Goal: Information Seeking & Learning: Learn about a topic

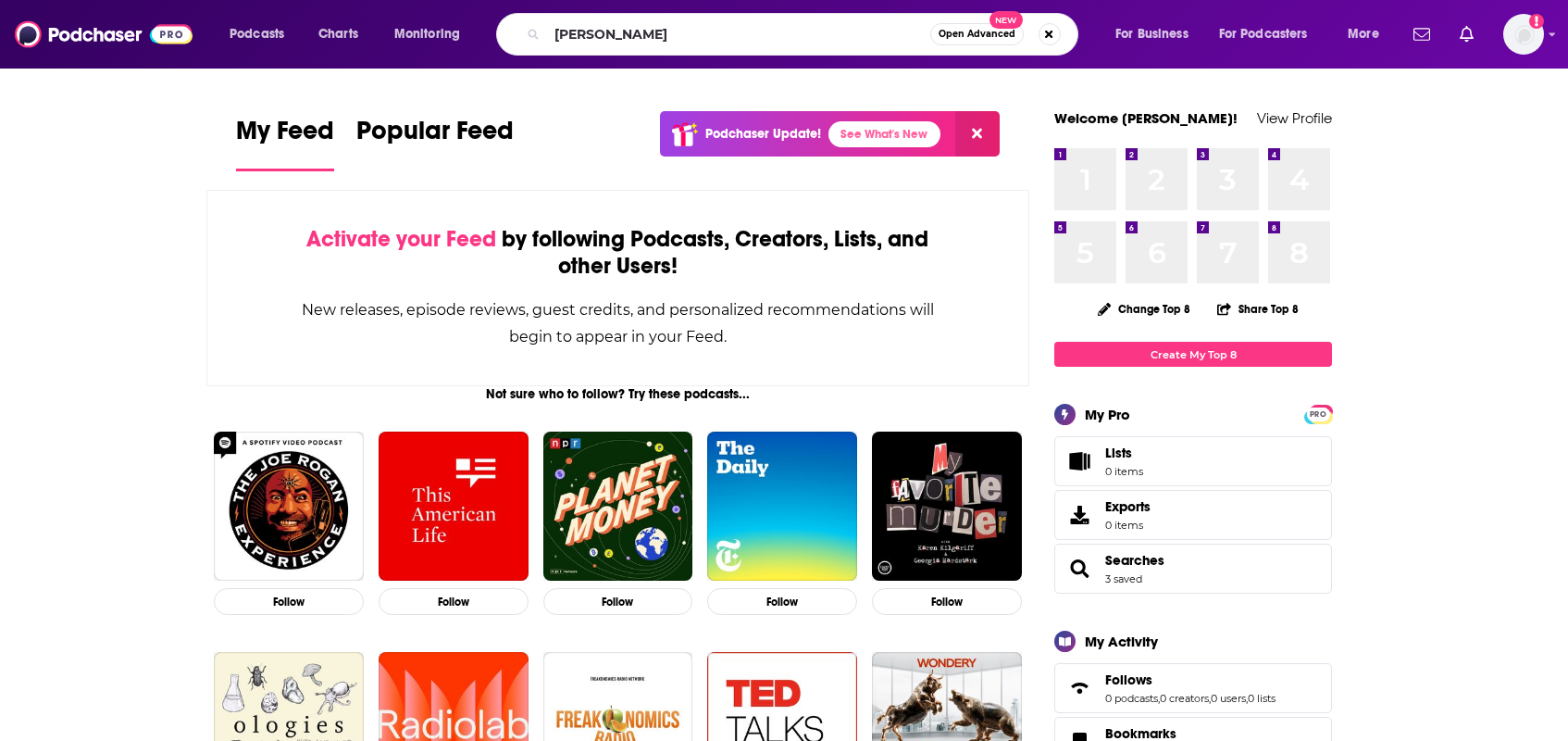
type input "stephen a smith"
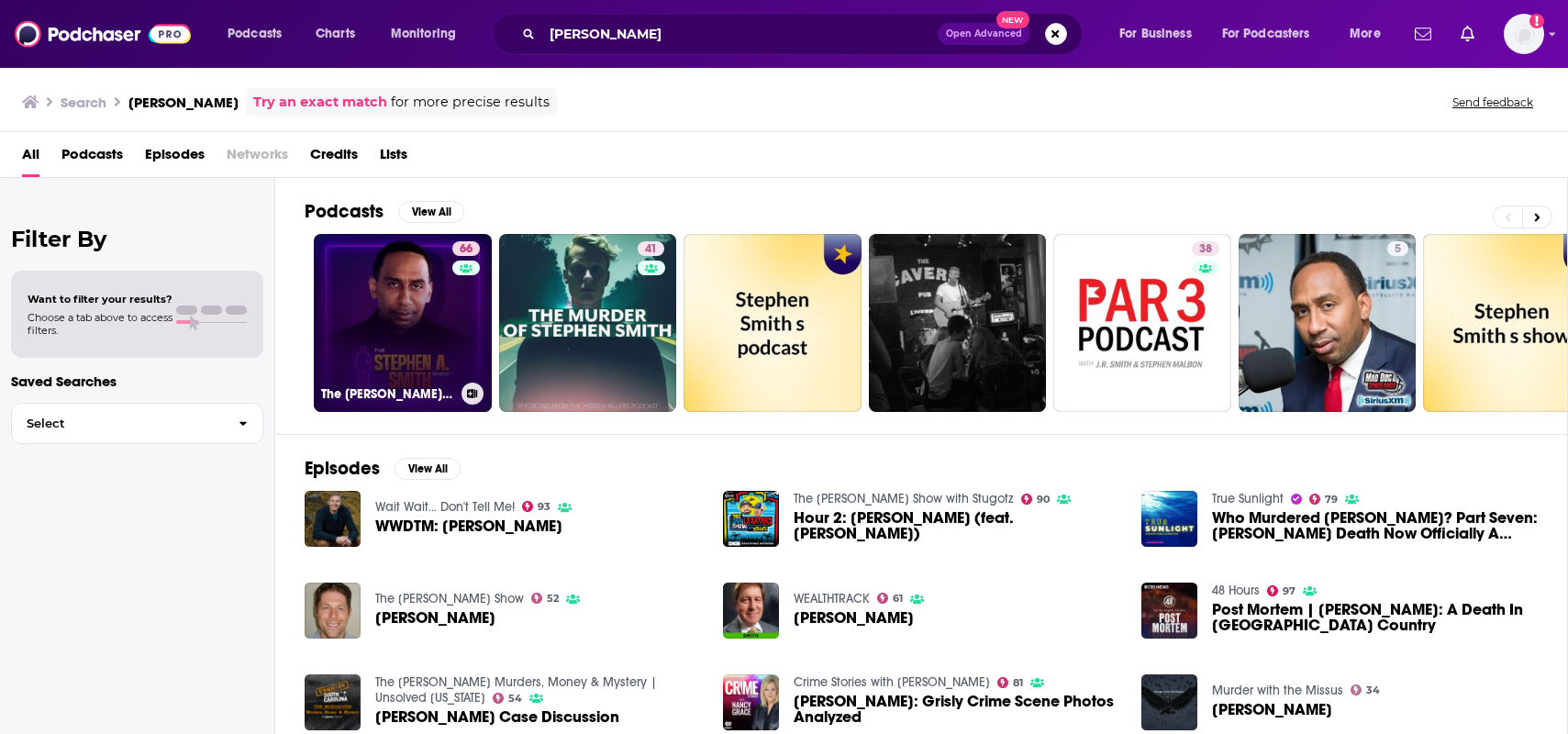
click at [382, 323] on link "66 The Stephen A. Smith Show" at bounding box center [403, 322] width 178 height 178
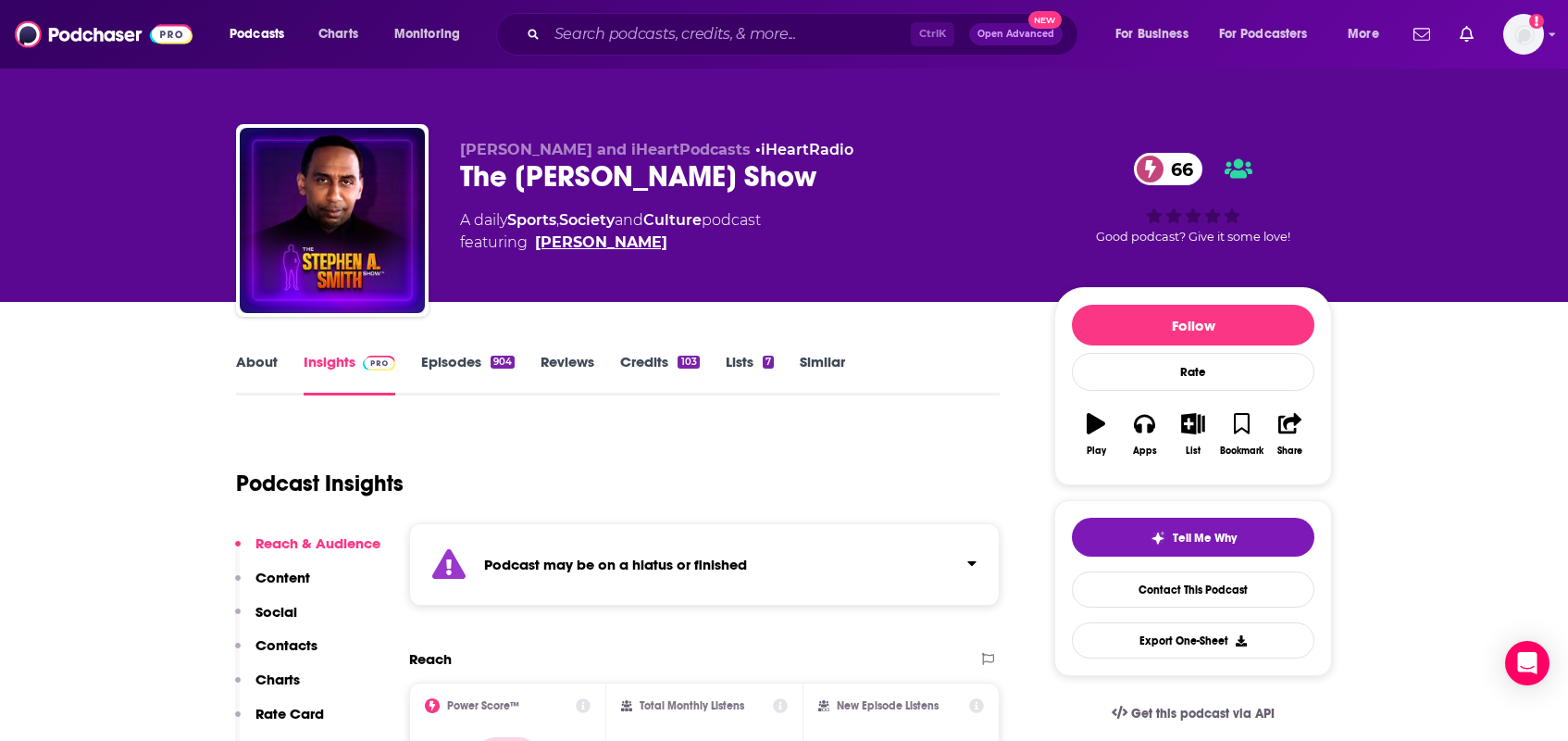
click at [584, 237] on link "Stephen A. Smith" at bounding box center [601, 243] width 132 height 23
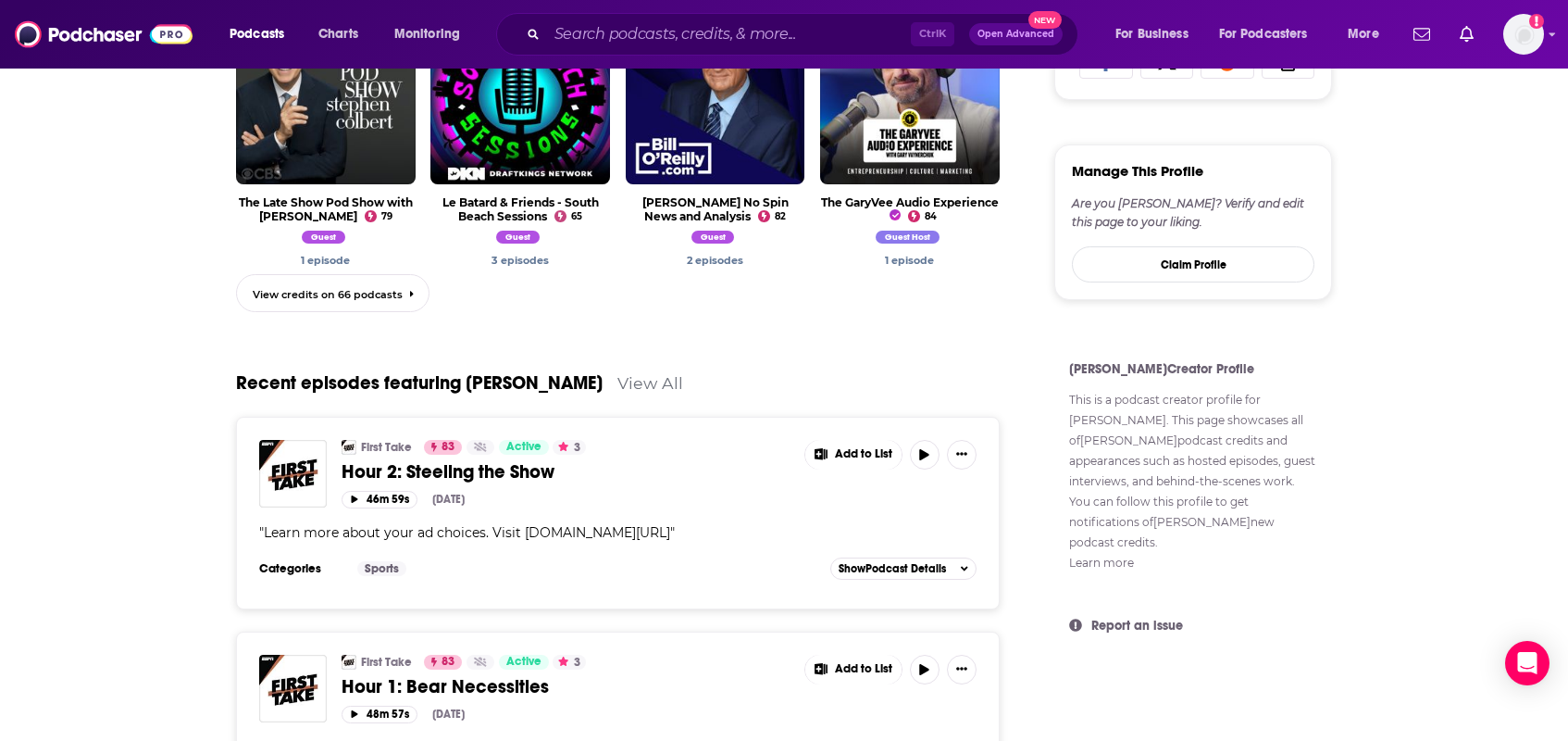
scroll to position [1482, 0]
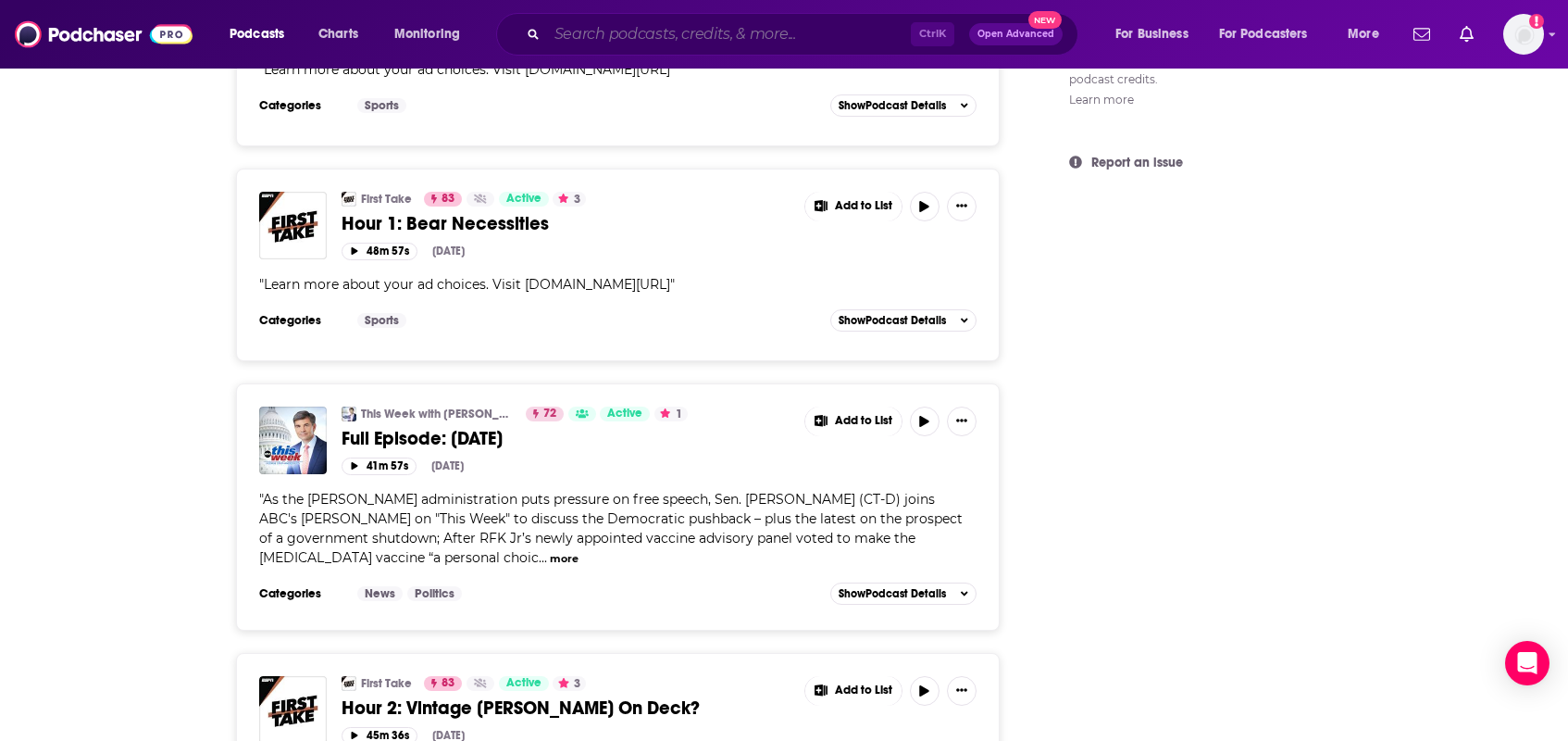
click at [636, 41] on input "Search podcasts, credits, & more..." at bounding box center [729, 34] width 364 height 29
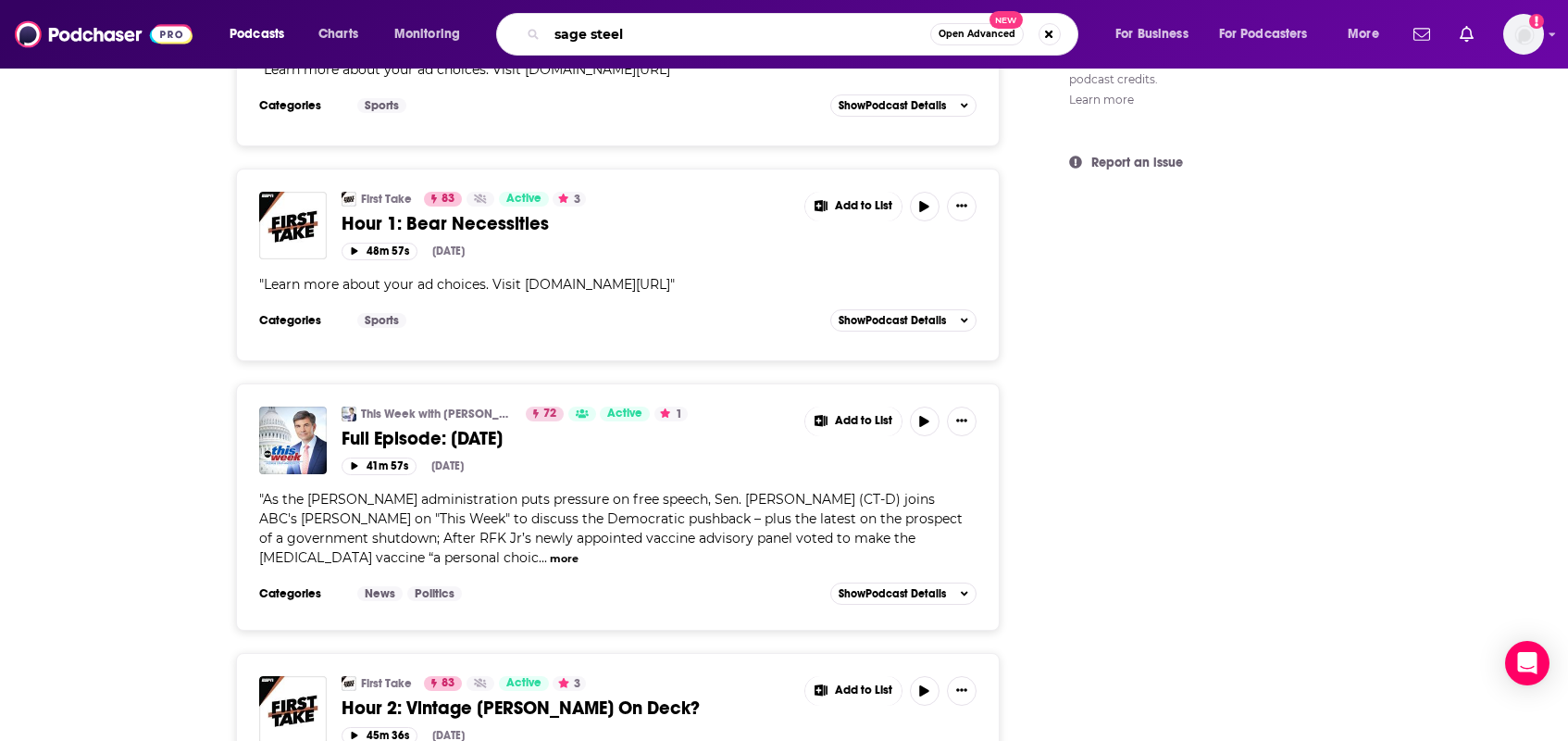
type input "sage steele"
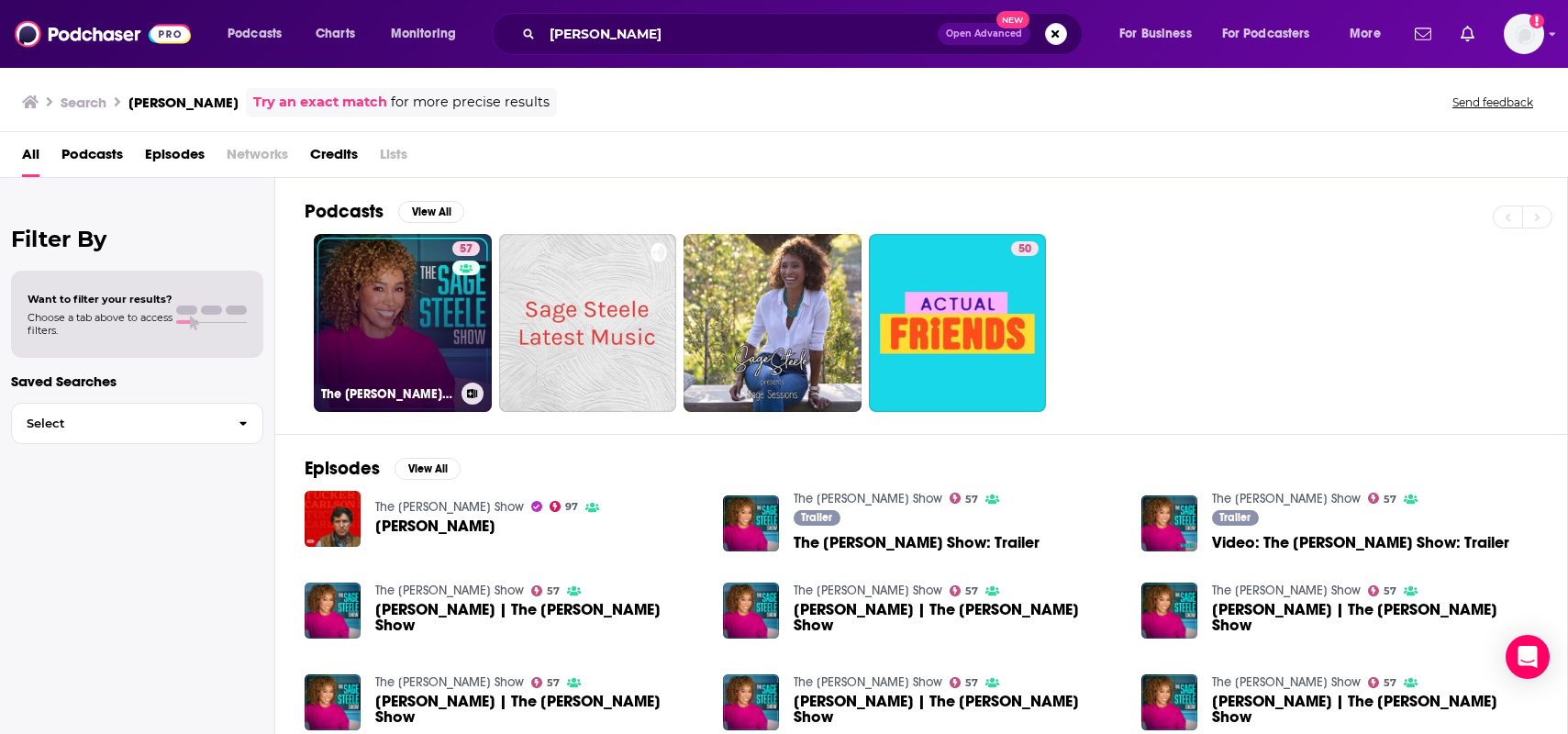
click at [419, 297] on link "57 The Sage Steele Show" at bounding box center [403, 322] width 178 height 178
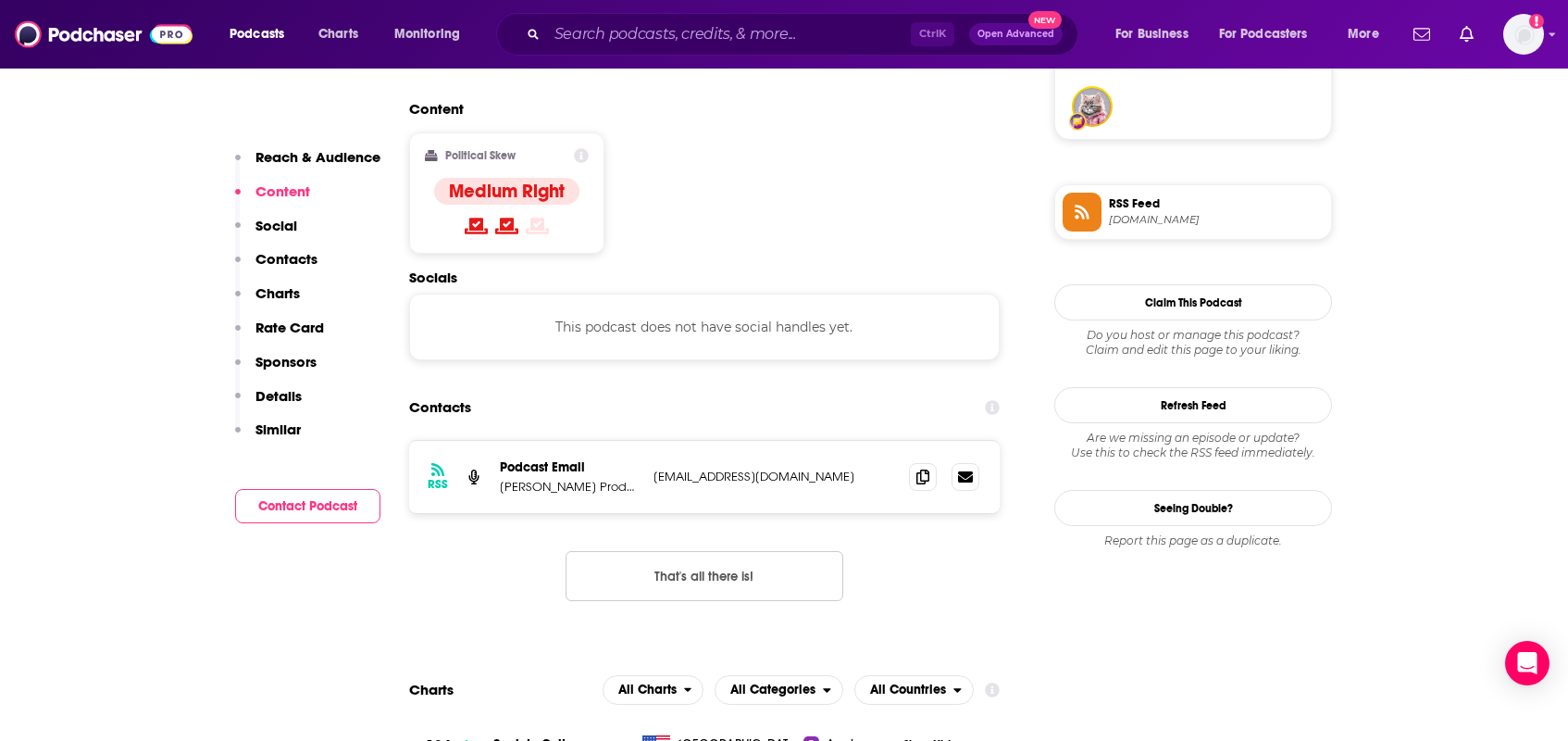
scroll to position [1389, 0]
drag, startPoint x: 644, startPoint y: 434, endPoint x: 499, endPoint y: 433, distance: 145.0
click at [499, 439] on div "RSS Podcast Email Sage Steele Productions phoenix@rubinreport.com phoenix@rubin…" at bounding box center [704, 475] width 591 height 73
copy p "Sage Steele Productions"
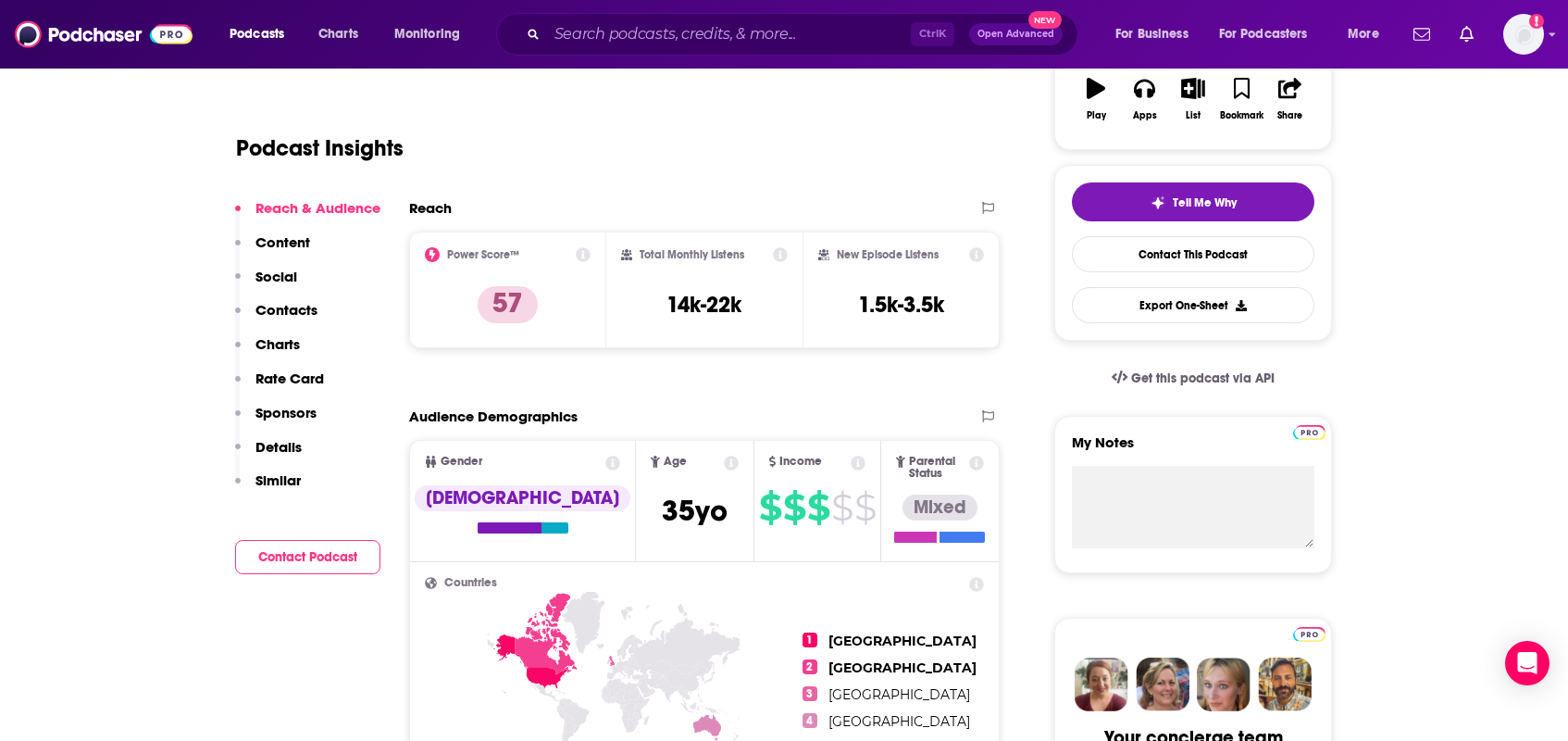
scroll to position [0, 0]
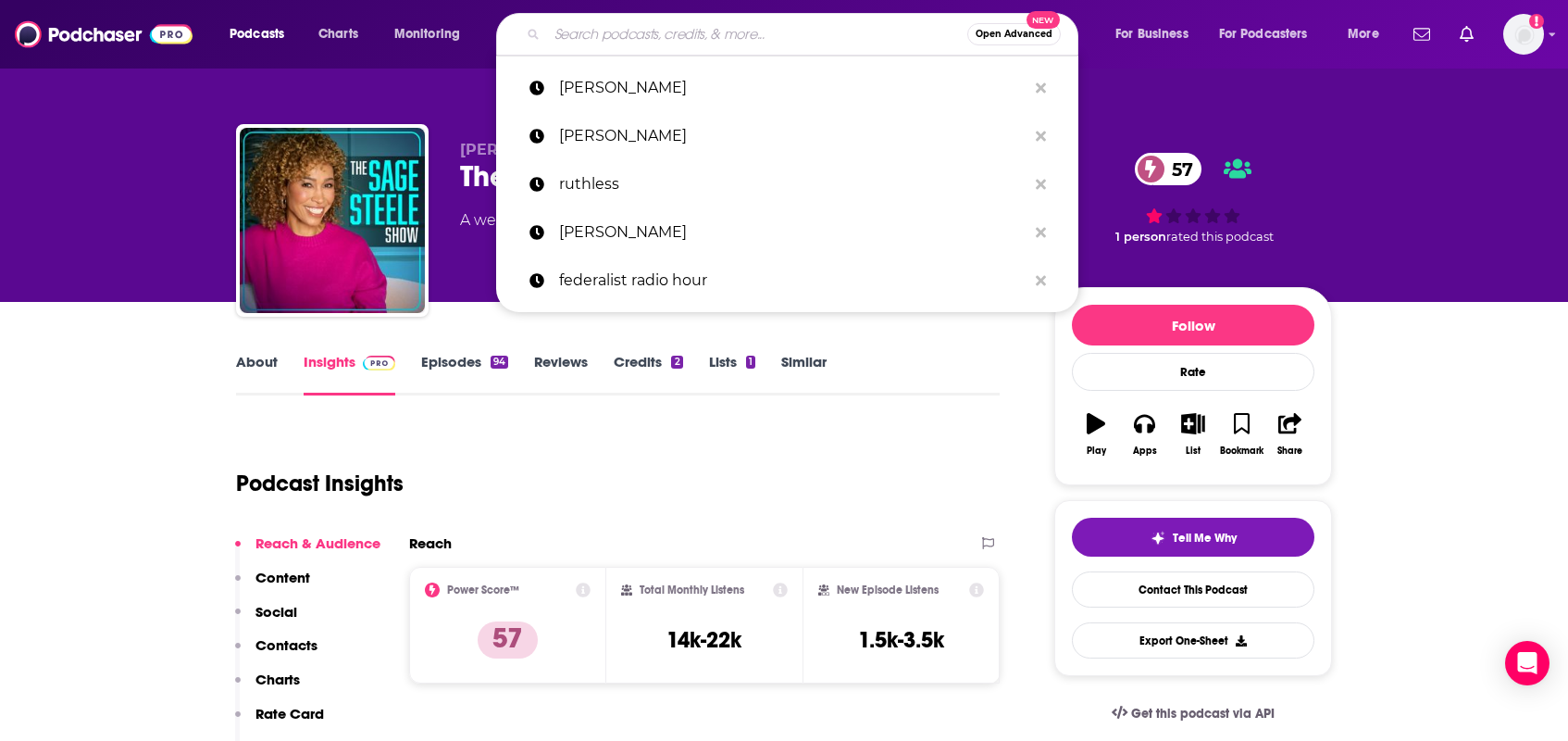
click at [655, 33] on input "Search podcasts, credits, & more..." at bounding box center [758, 34] width 420 height 29
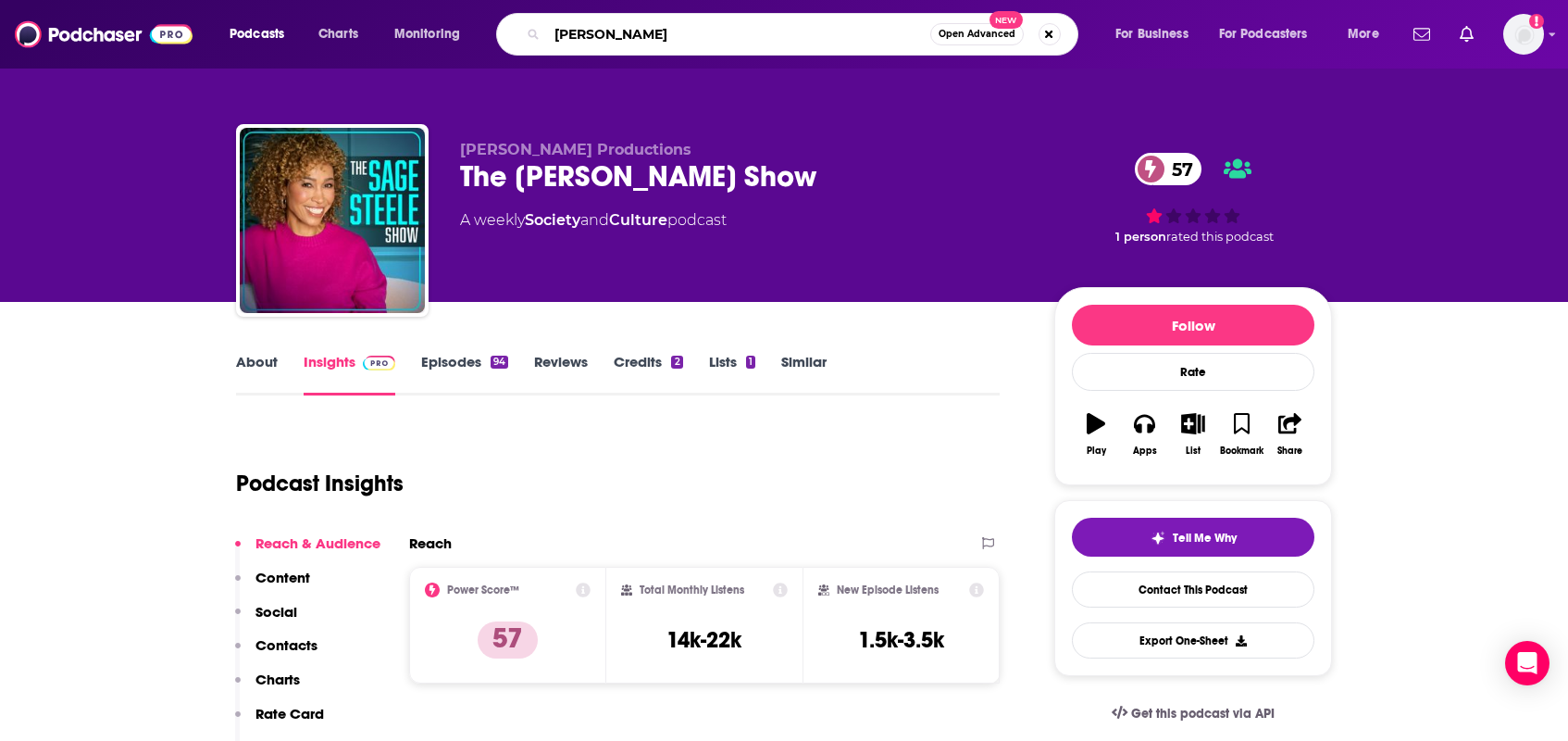
type input "michele tafoya"
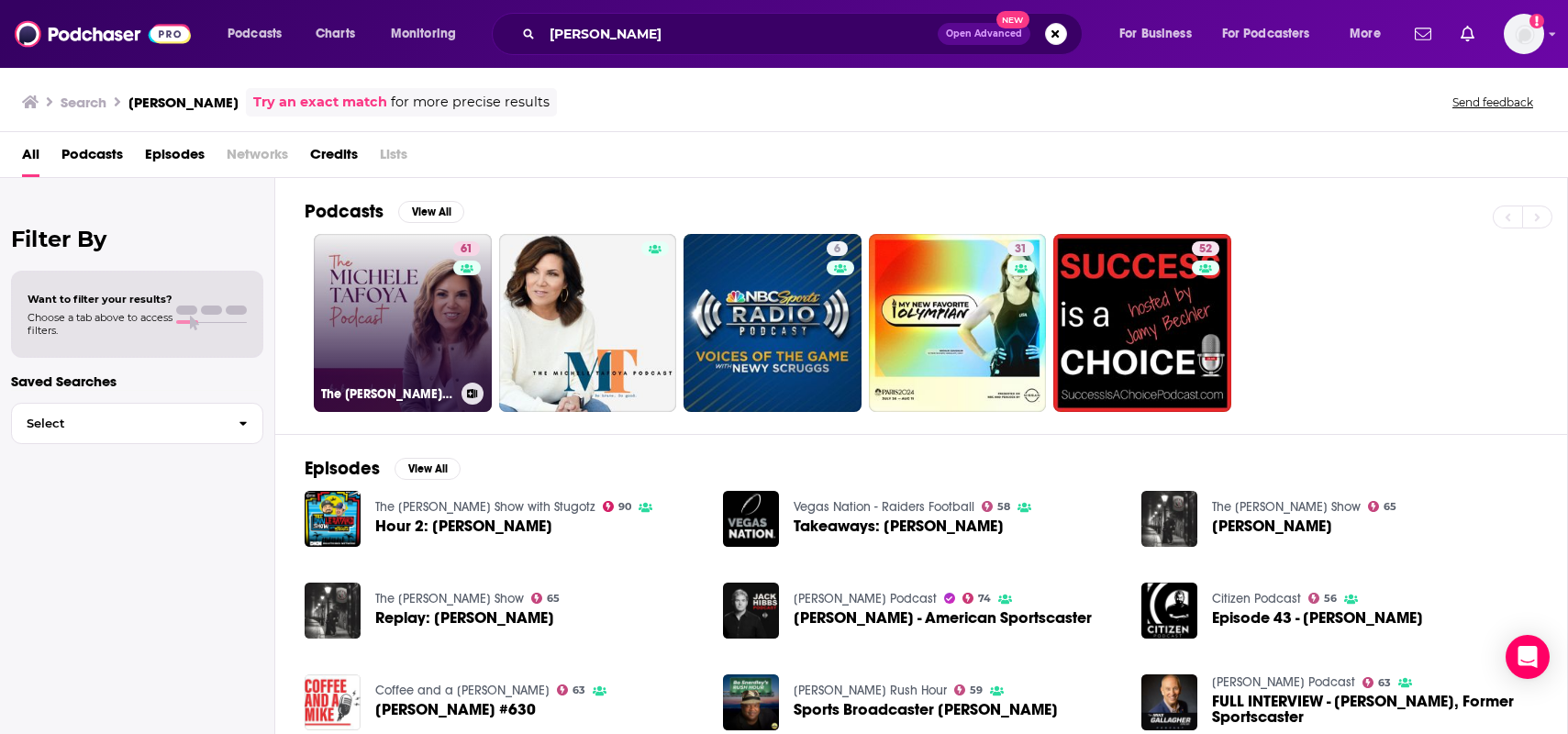
click at [392, 274] on link "61 The Michele Tafoya Podcast" at bounding box center [403, 322] width 178 height 178
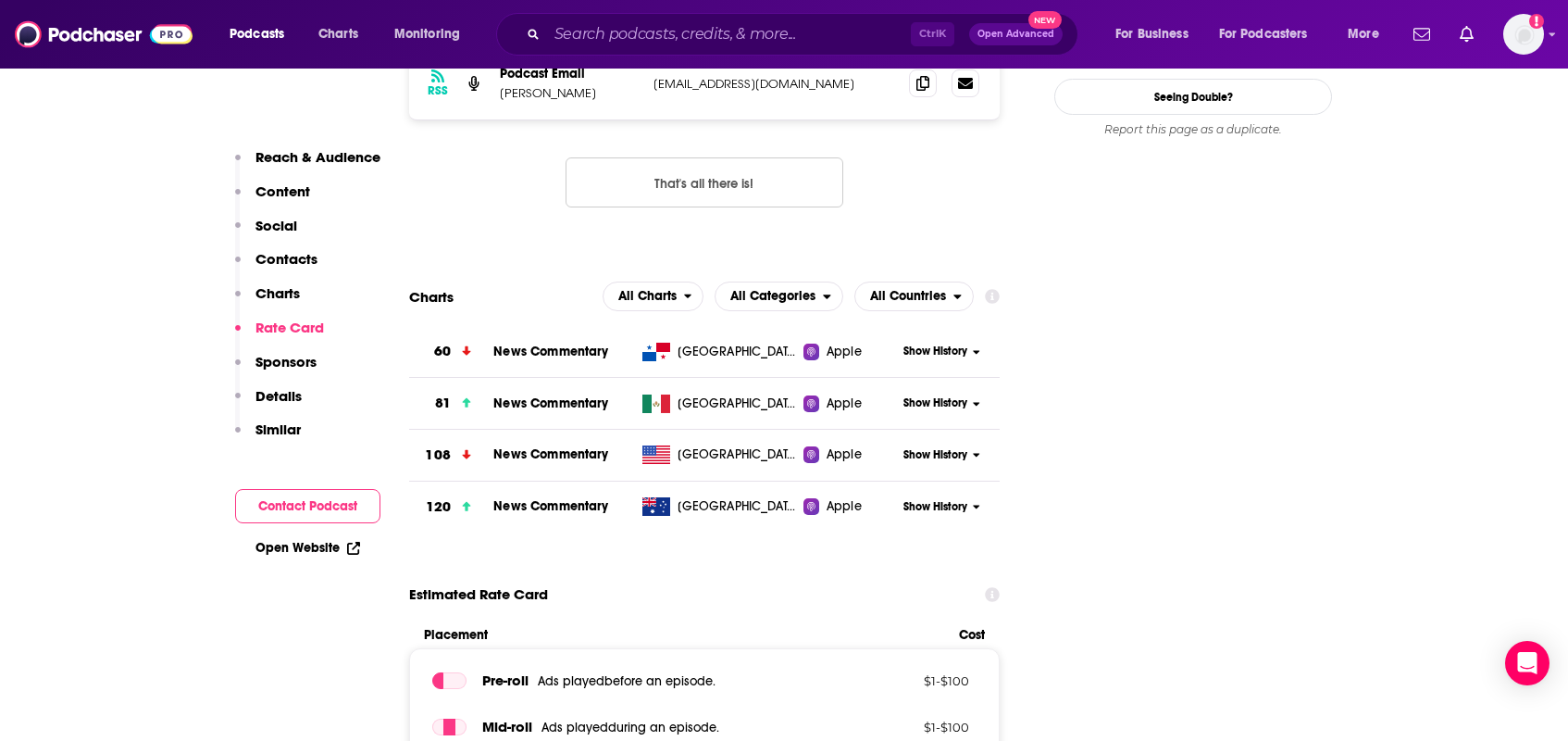
scroll to position [1759, 0]
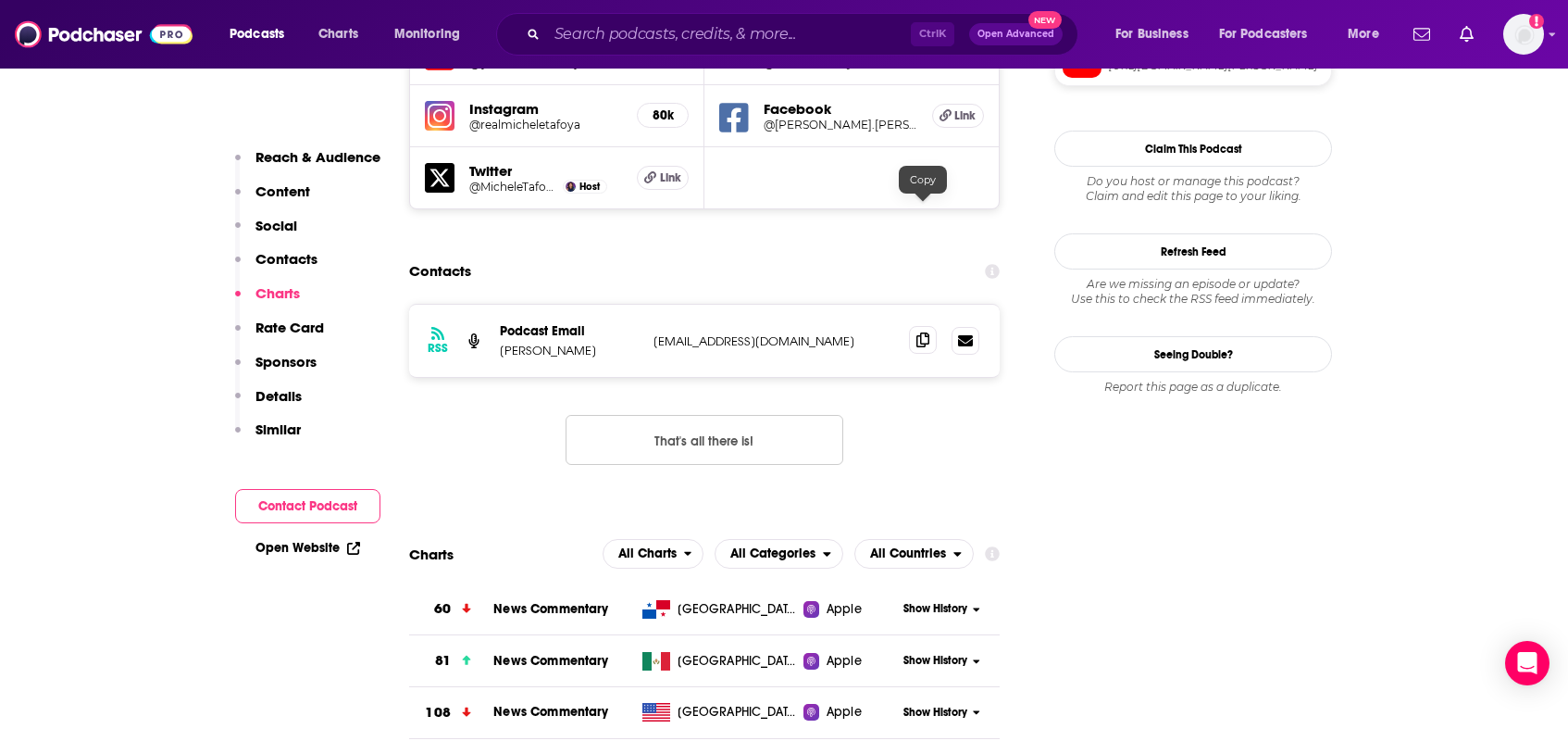
click at [919, 333] on icon at bounding box center [923, 340] width 13 height 15
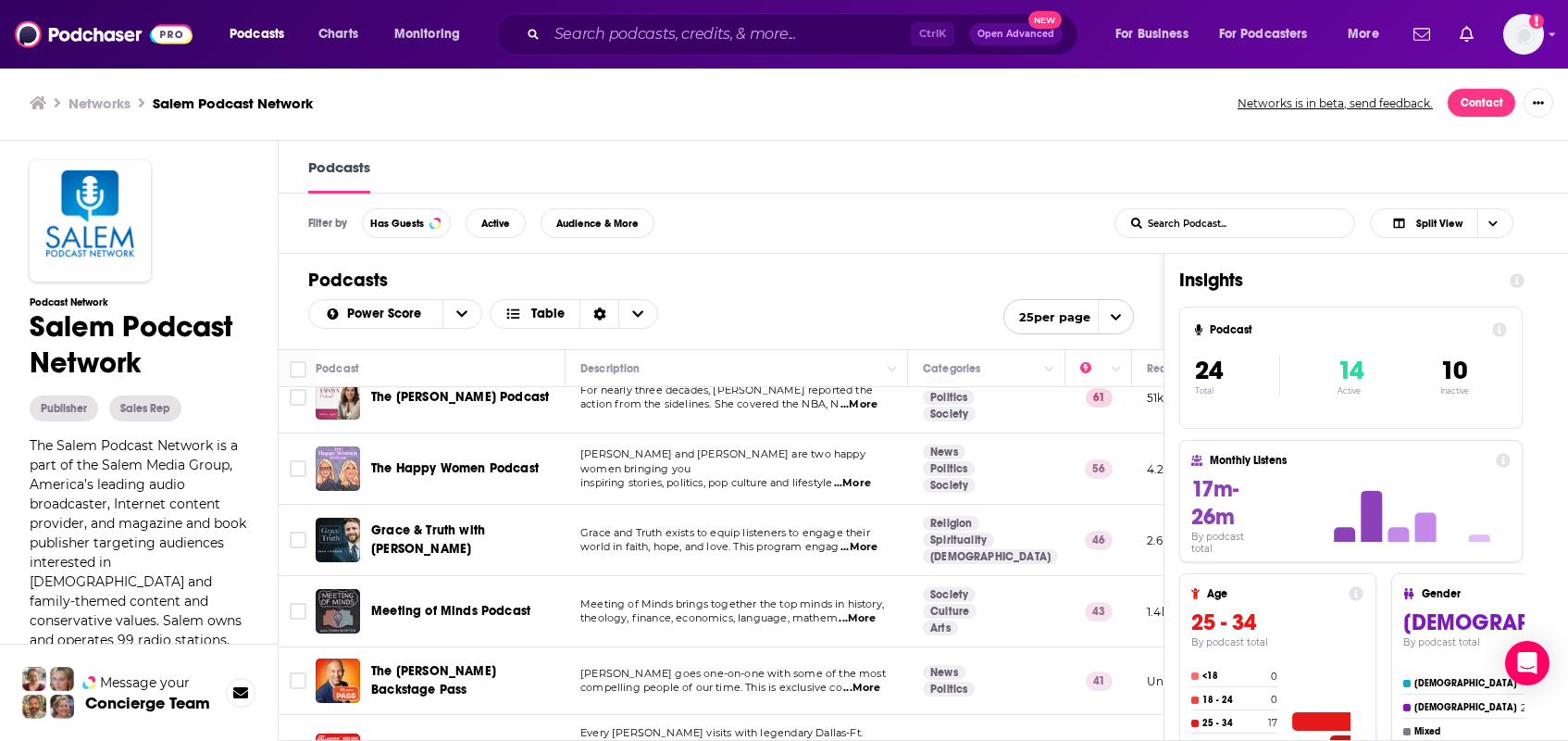
scroll to position [463, 0]
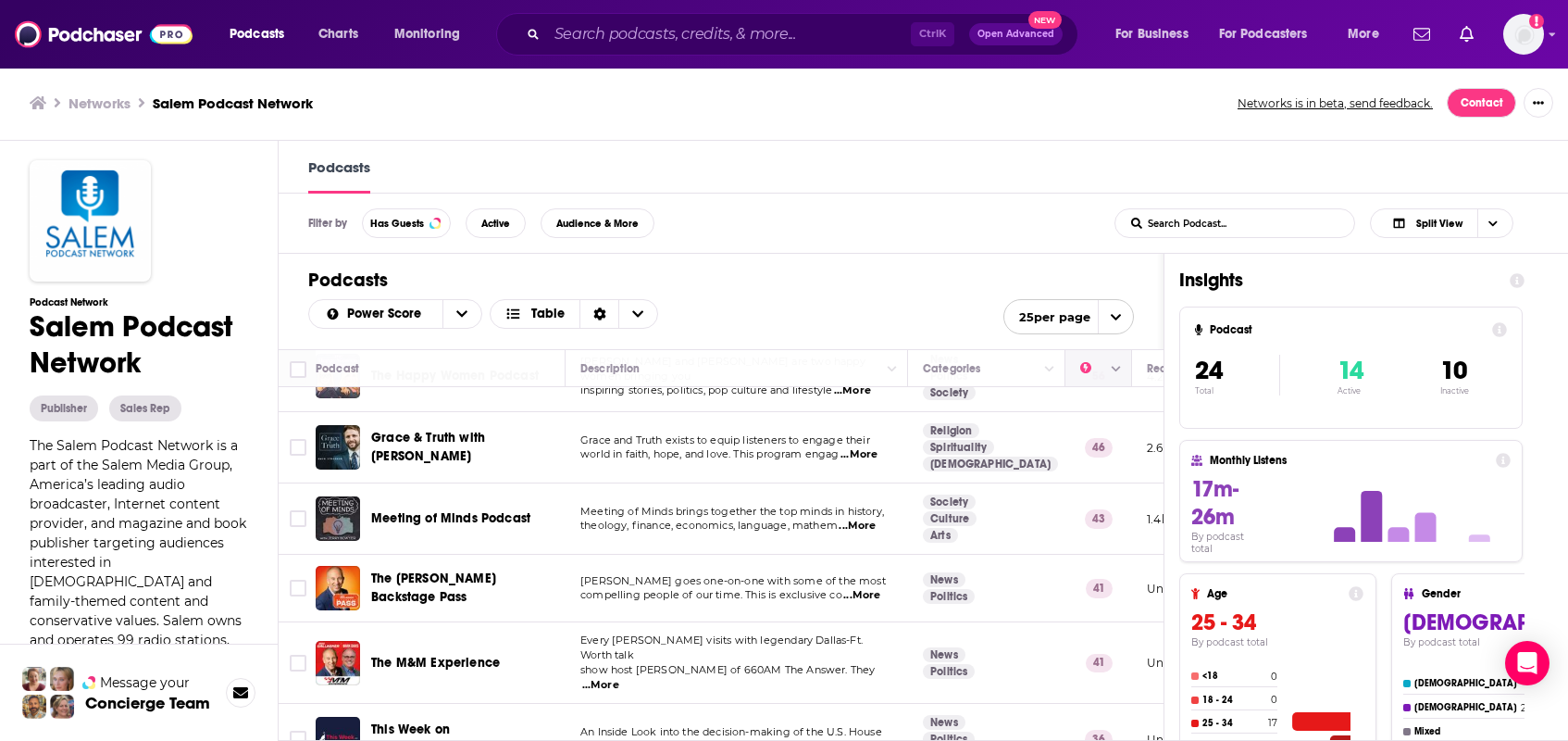
click at [1108, 359] on icon "Move" at bounding box center [1097, 369] width 23 height 23
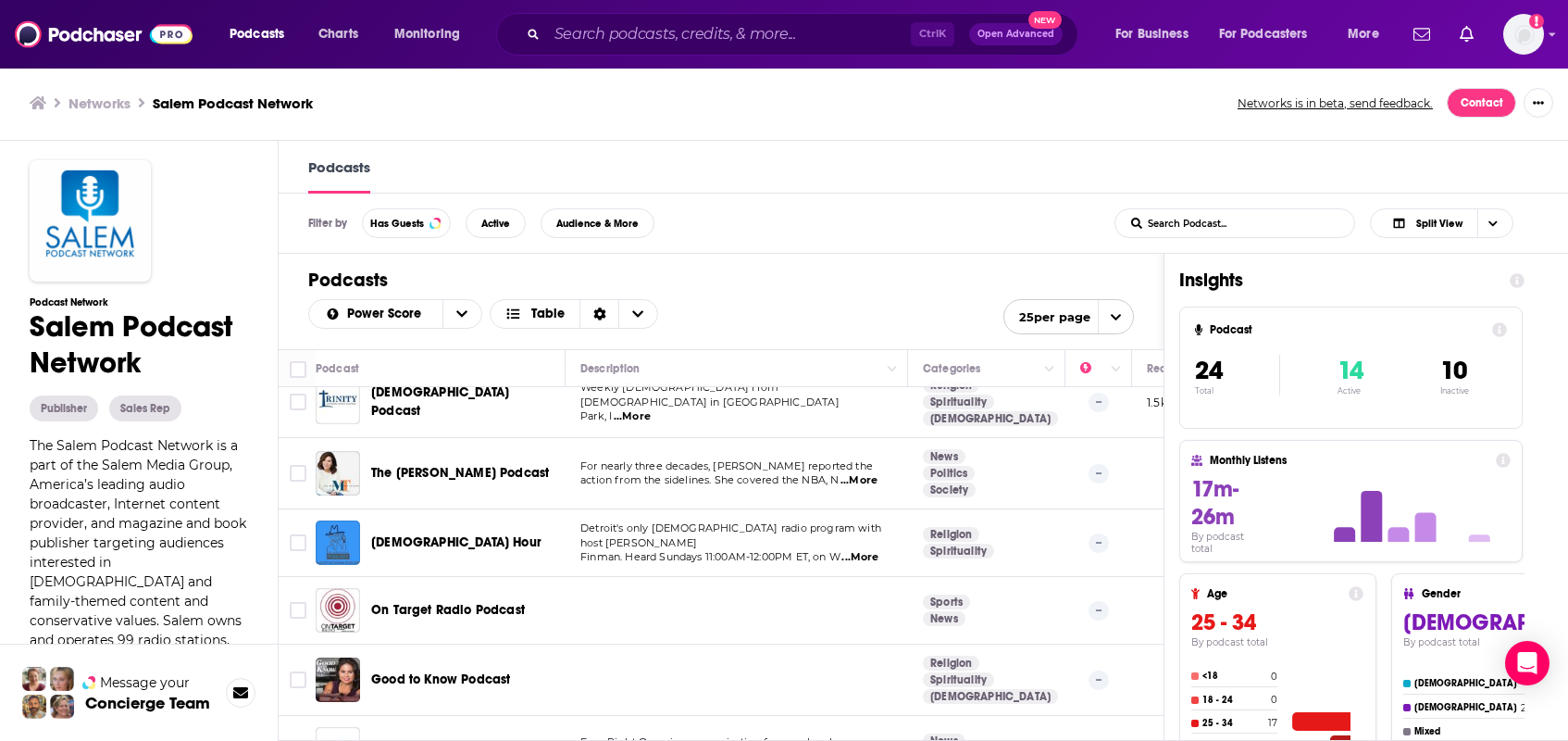
scroll to position [1125, 0]
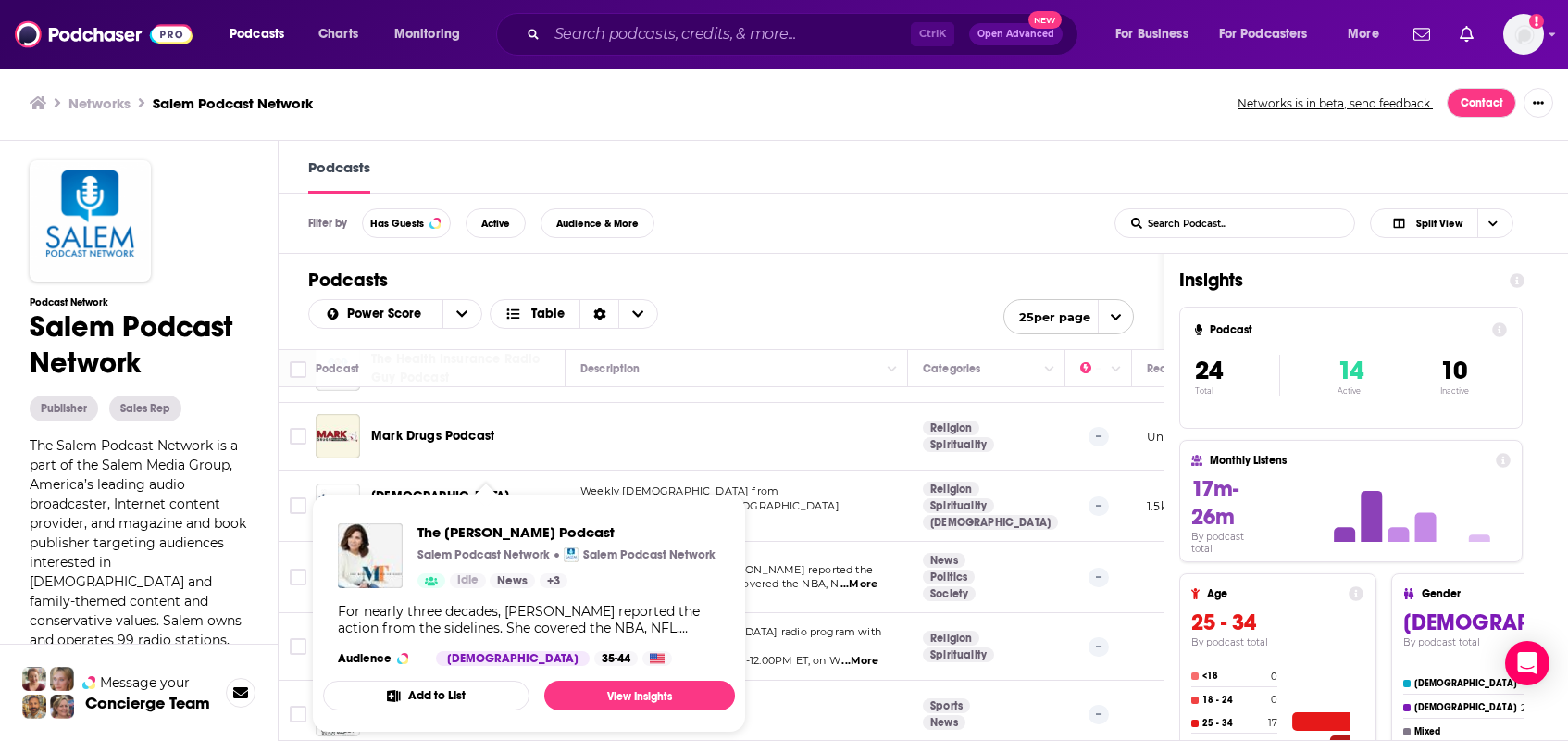
click at [488, 552] on p "Salem Podcast Network" at bounding box center [483, 555] width 132 height 15
click at [500, 531] on span "The [PERSON_NAME] Podcast" at bounding box center [566, 532] width 298 height 18
